Goal: Transaction & Acquisition: Subscribe to service/newsletter

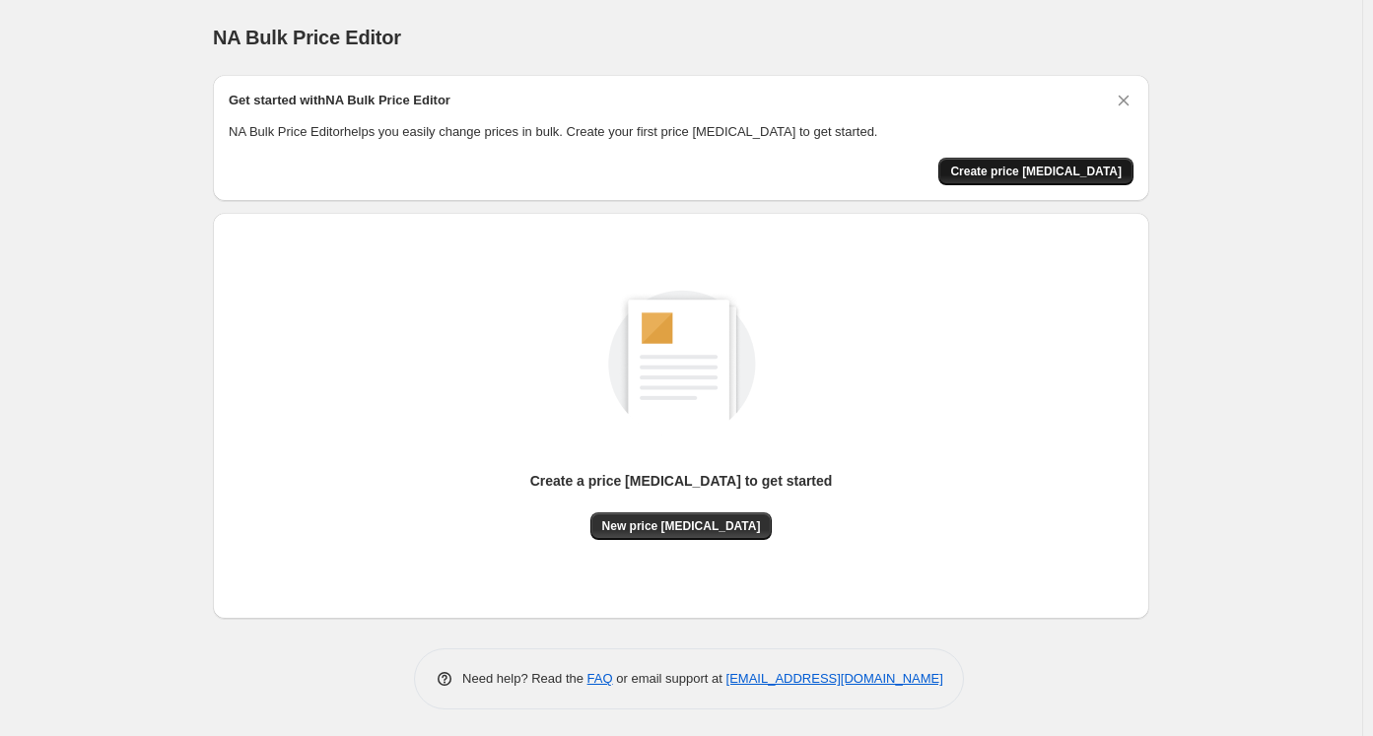
click at [1048, 170] on span "Create price [MEDICAL_DATA]" at bounding box center [1035, 172] width 171 height 16
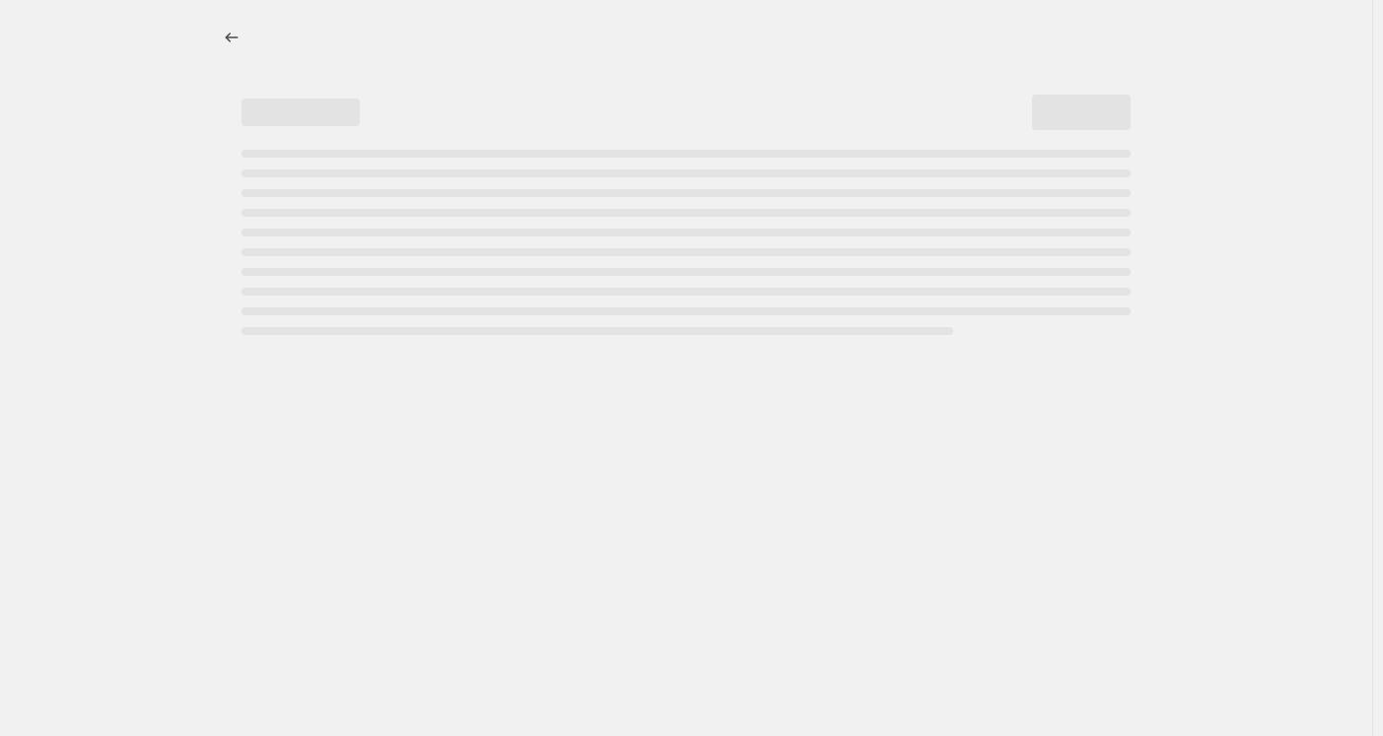
select select "percentage"
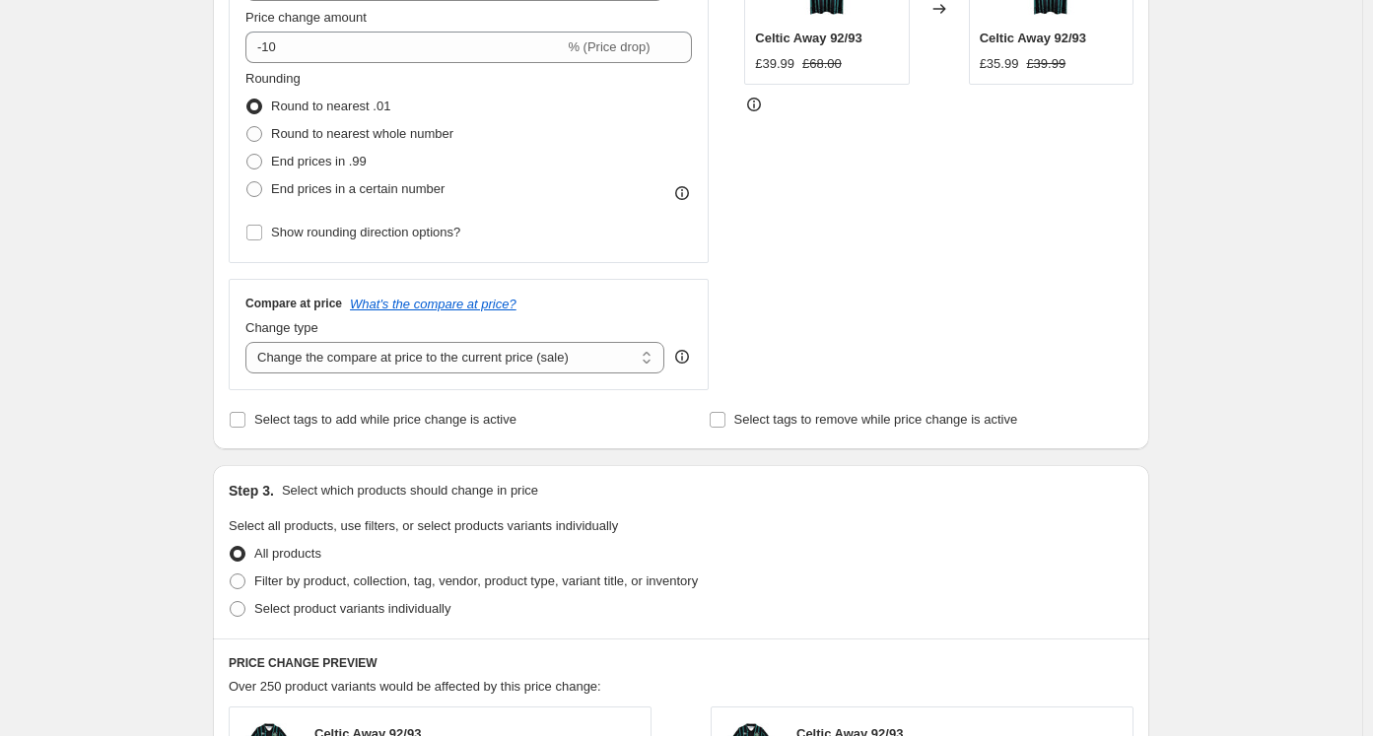
scroll to position [296, 0]
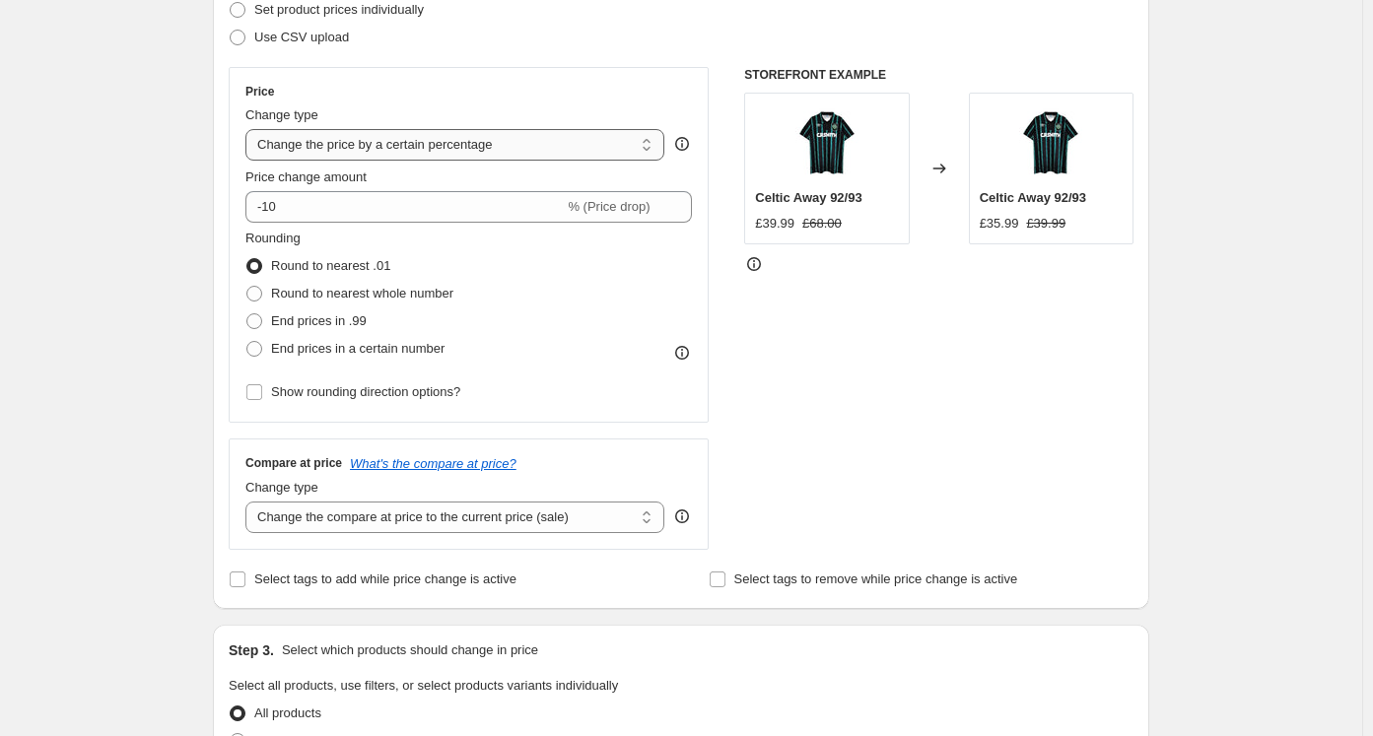
click at [447, 145] on select "Change the price to a certain amount Change the price by a certain amount Chang…" at bounding box center [454, 145] width 419 height 32
click at [249, 129] on select "Change the price to a certain amount Change the price by a certain amount Chang…" at bounding box center [454, 145] width 419 height 32
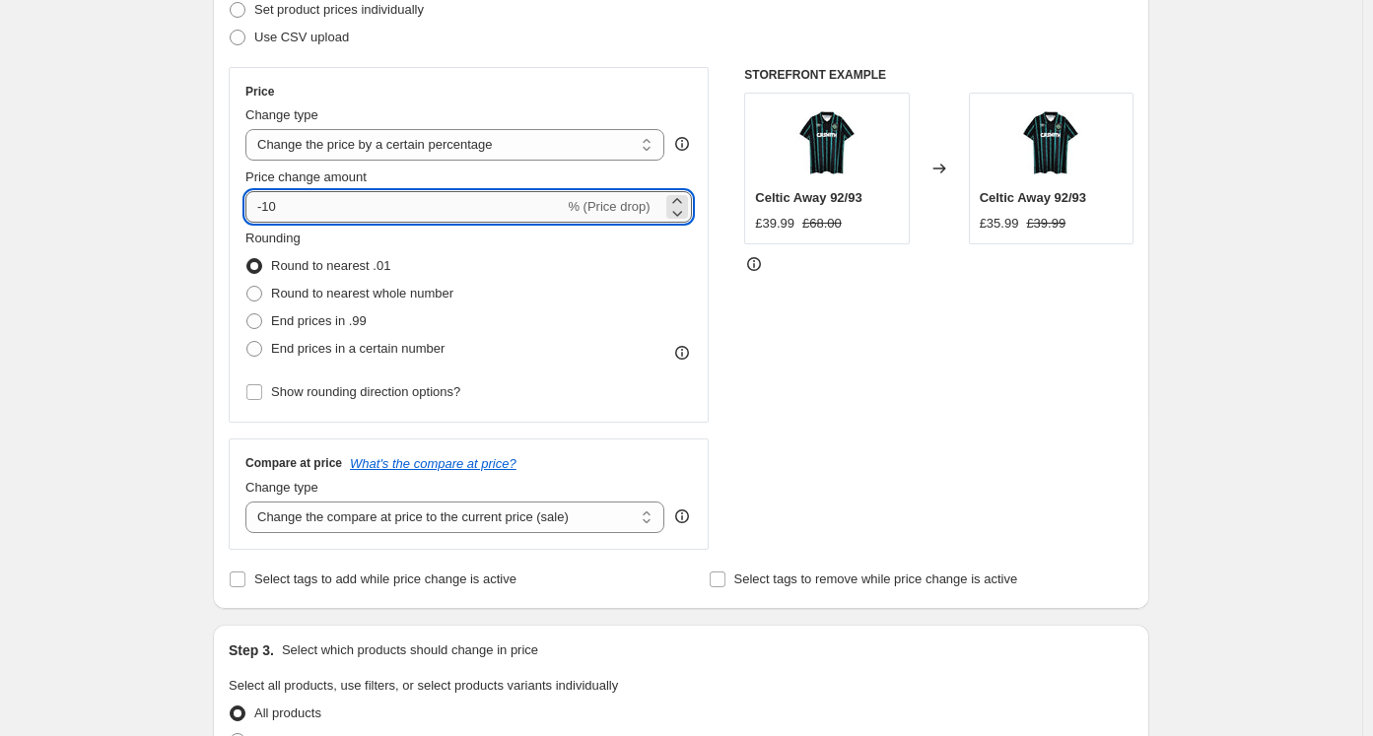
click at [407, 218] on input "-10" at bounding box center [404, 207] width 318 height 32
click at [628, 209] on span "% (Price drop)" at bounding box center [609, 206] width 82 height 15
click at [430, 201] on input "-10" at bounding box center [404, 207] width 318 height 32
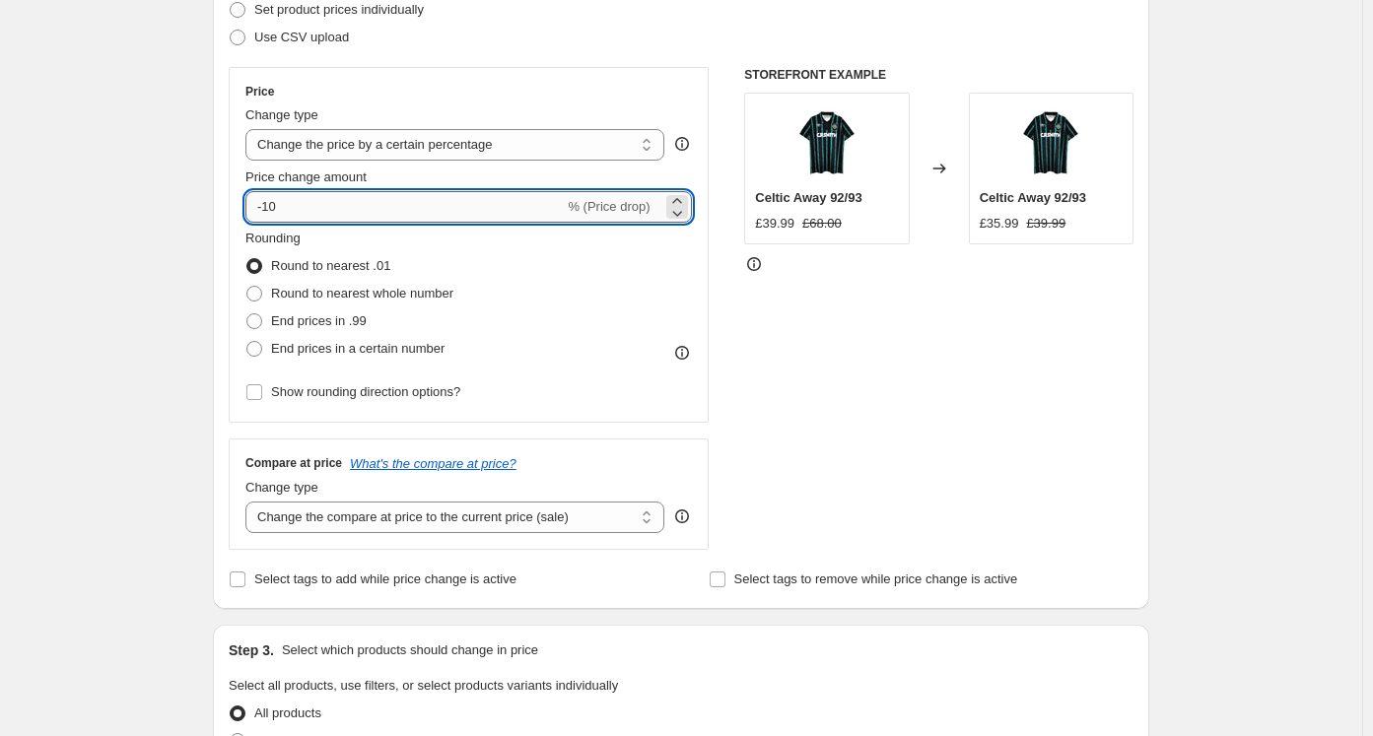
click at [430, 201] on input "-10" at bounding box center [404, 207] width 318 height 32
type input "100"
click at [114, 258] on div "Create new price change job. This page is ready Create new price change job Dra…" at bounding box center [681, 689] width 1362 height 1970
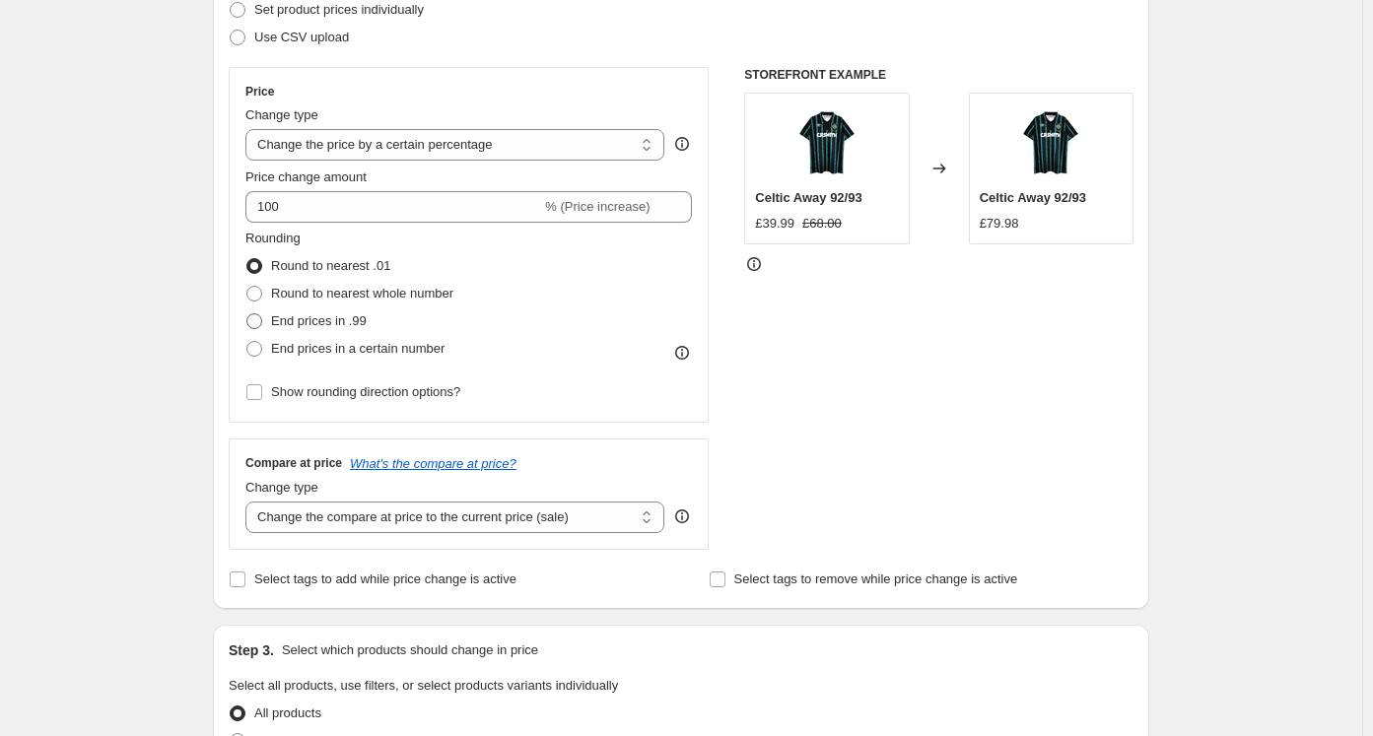
click at [262, 320] on span at bounding box center [254, 321] width 16 height 16
click at [247, 314] on input "End prices in .99" at bounding box center [246, 313] width 1 height 1
radio input "true"
click at [136, 315] on div "Create new price change job. This page is ready Create new price change job Dra…" at bounding box center [681, 689] width 1362 height 1970
click at [322, 520] on select "Change the compare at price to the current price (sale) Change the compare at p…" at bounding box center [454, 518] width 419 height 32
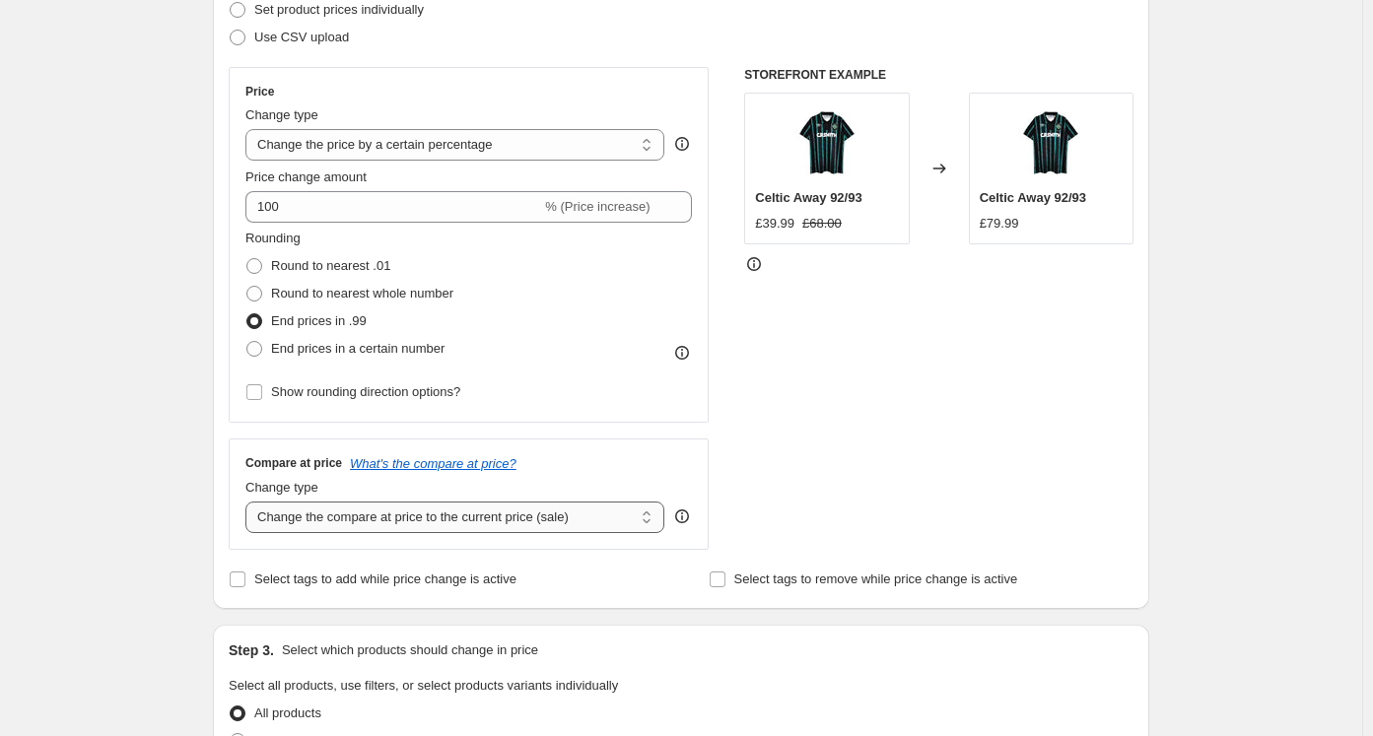
select select "percentage"
click at [249, 502] on select "Change the compare at price to the current price (sale) Change the compare at p…" at bounding box center [454, 518] width 419 height 32
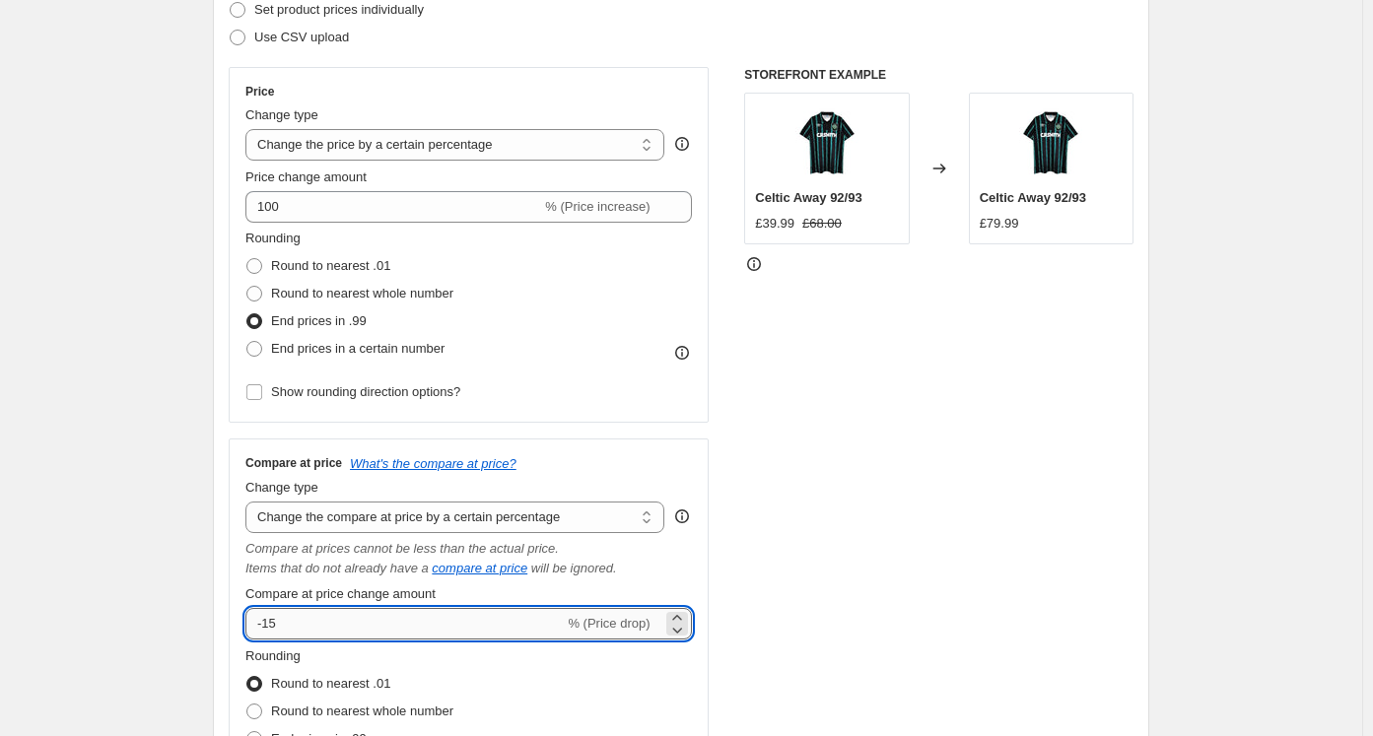
click at [360, 620] on input "-15" at bounding box center [404, 624] width 318 height 32
click at [361, 620] on input "-15" at bounding box center [404, 624] width 318 height 32
click at [360, 620] on input "-15" at bounding box center [404, 624] width 318 height 32
type input "30"
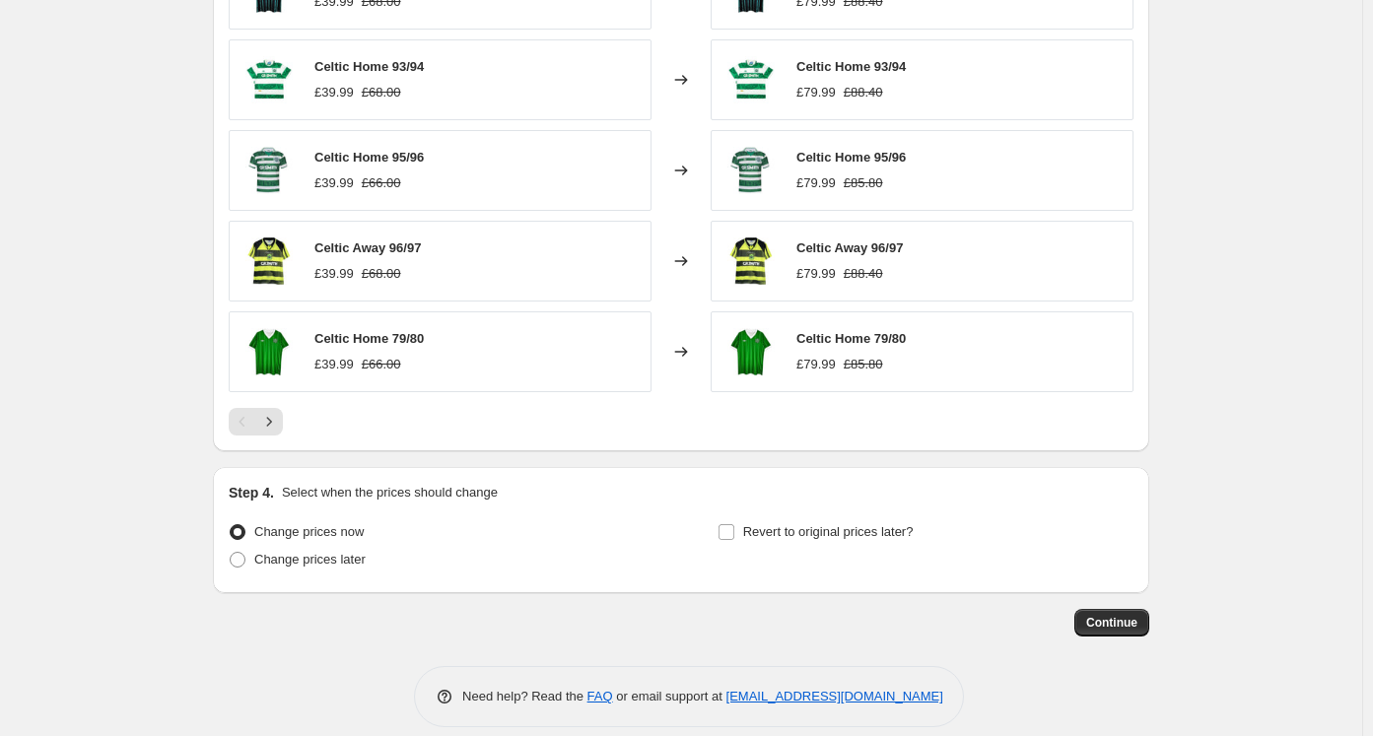
scroll to position [1519, 0]
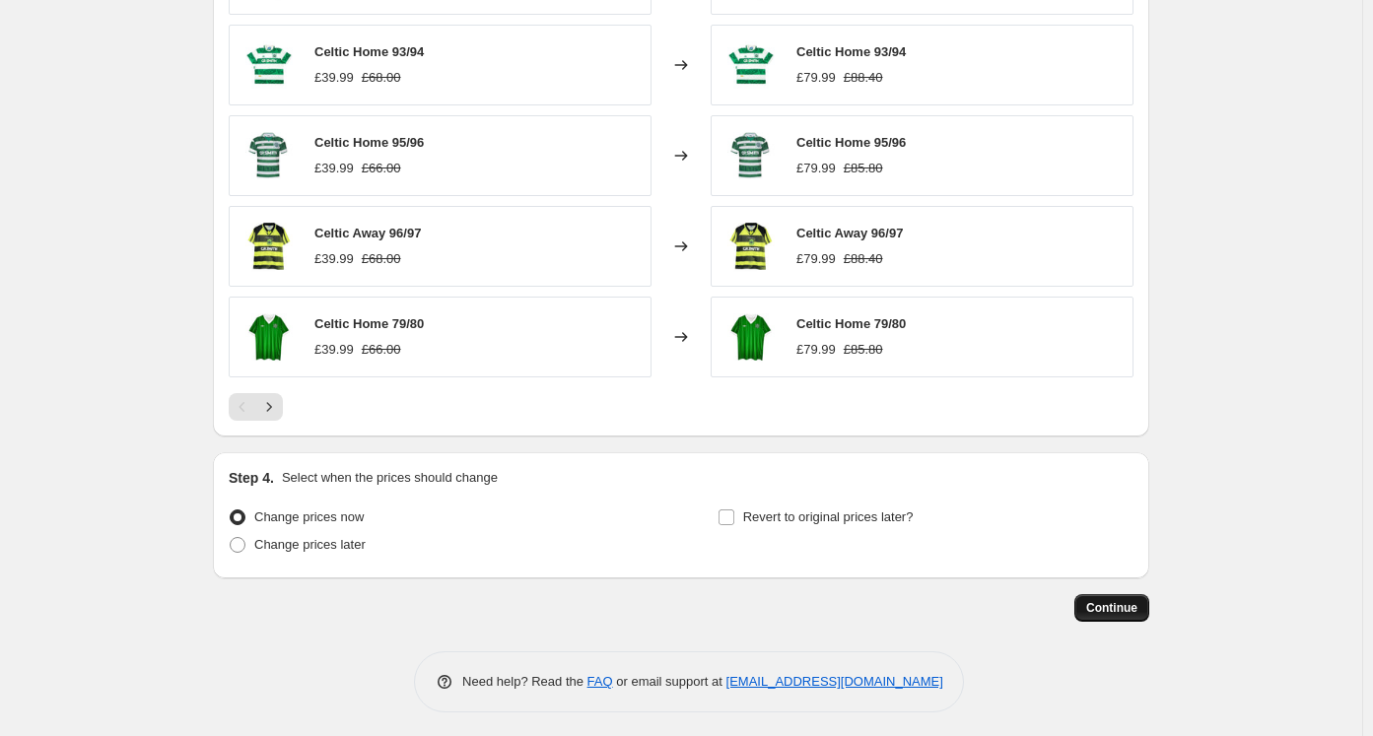
click at [1137, 601] on span "Continue" at bounding box center [1111, 608] width 51 height 16
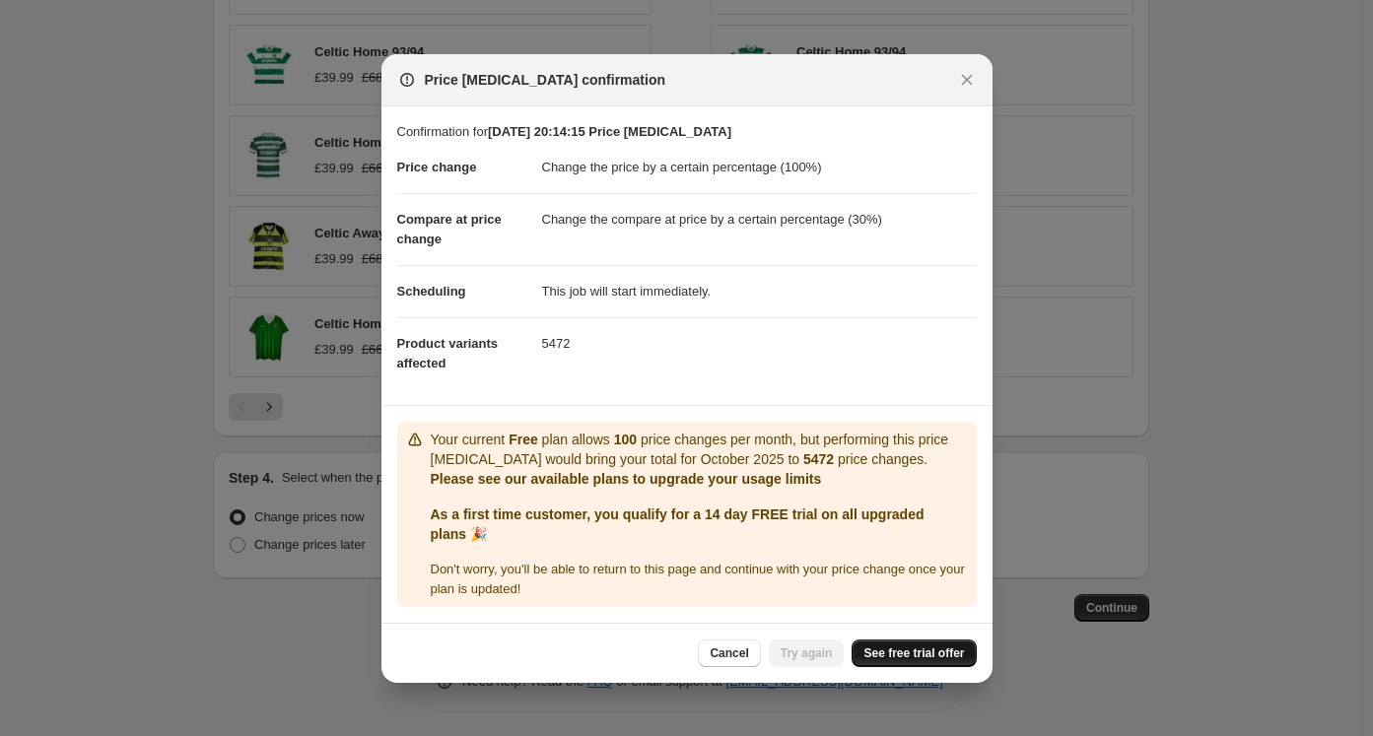
click at [886, 640] on link "See free trial offer" at bounding box center [914, 654] width 124 height 28
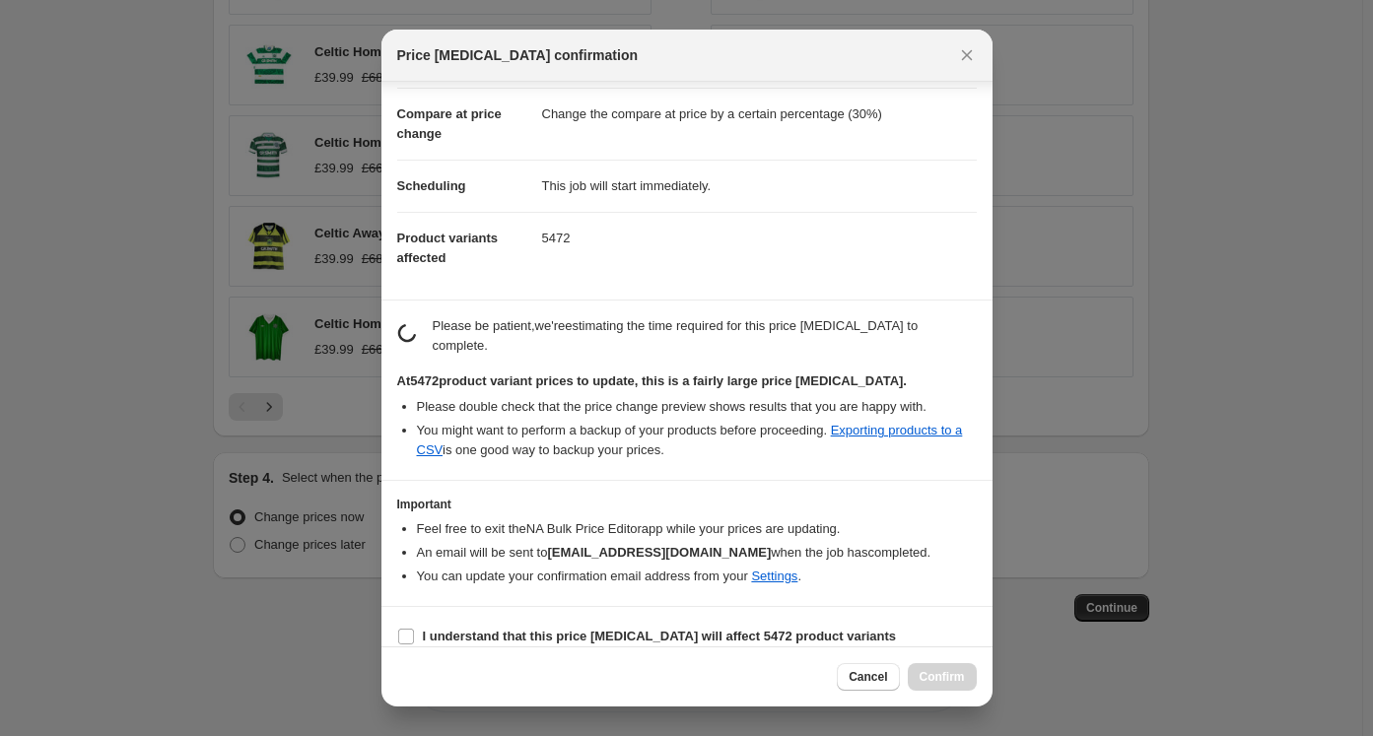
scroll to position [77, 0]
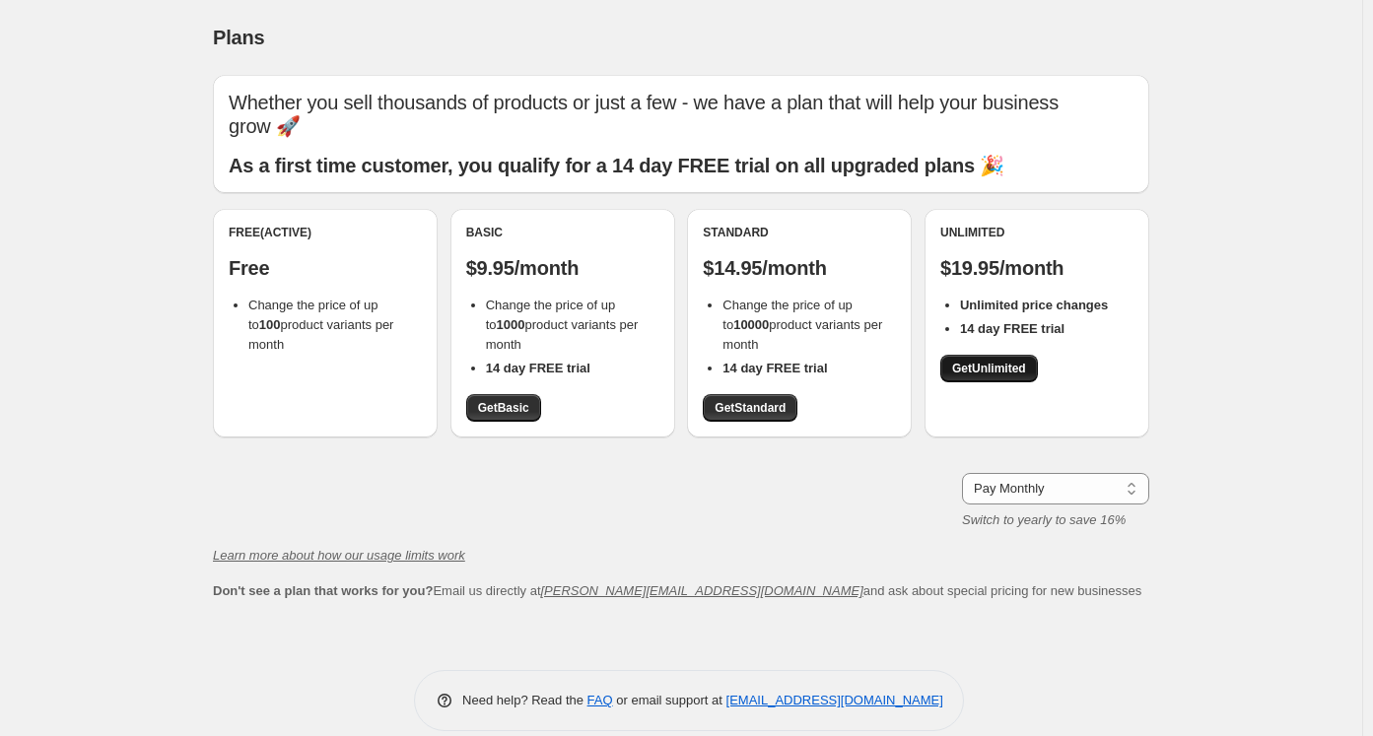
click at [981, 370] on span "Get Unlimited" at bounding box center [989, 369] width 74 height 16
